Goal: Information Seeking & Learning: Learn about a topic

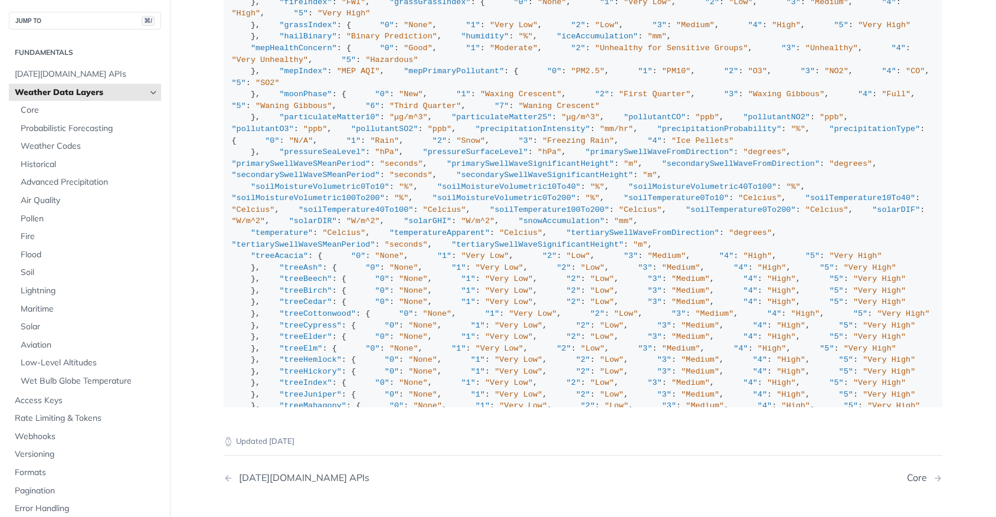
scroll to position [1526, 0]
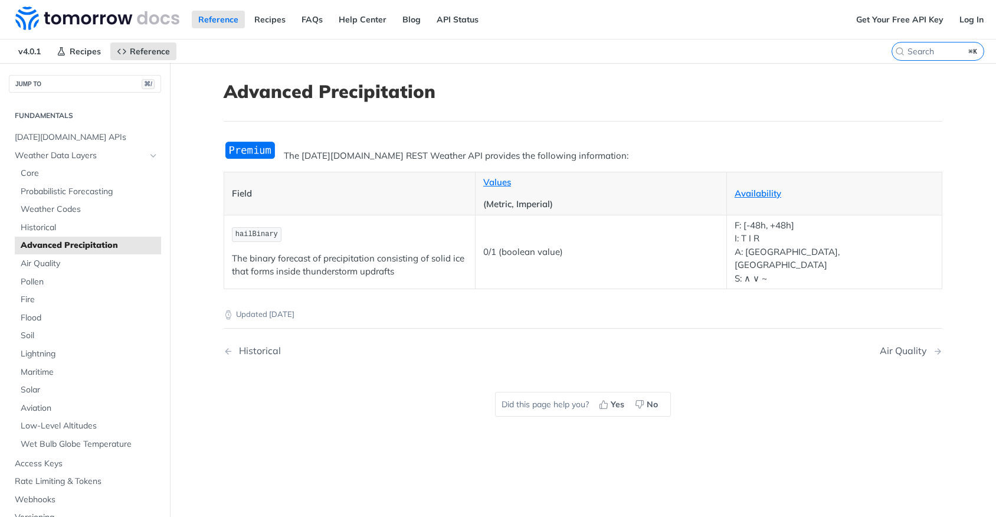
click at [378, 374] on div "Updated [DATE] Historical Air Quality Did this page help you? Yes No" at bounding box center [583, 364] width 719 height 151
